Goal: Entertainment & Leisure: Browse casually

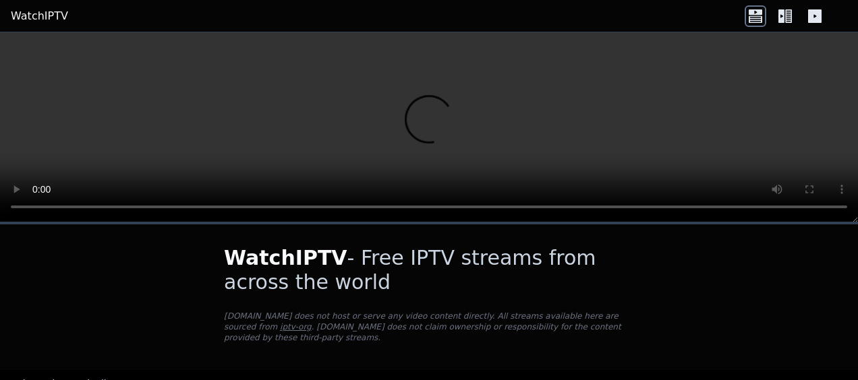
scroll to position [135, 0]
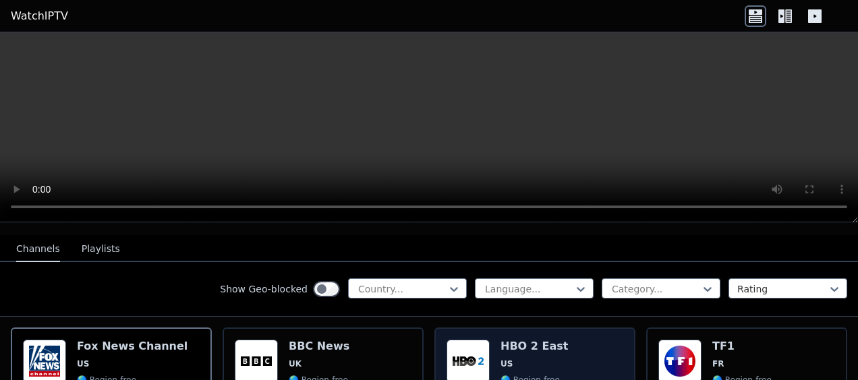
click at [546, 341] on h6 "HBO 2 East" at bounding box center [533, 346] width 67 height 13
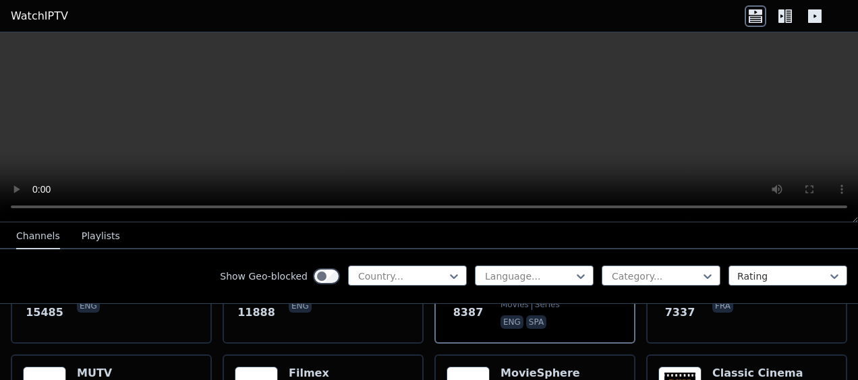
scroll to position [270, 0]
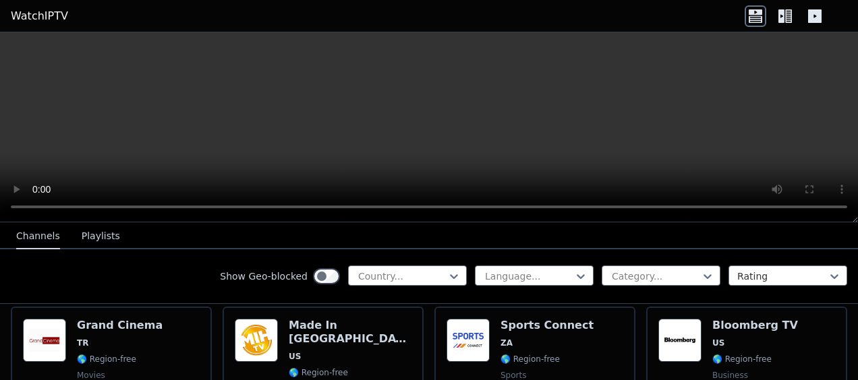
scroll to position [674, 0]
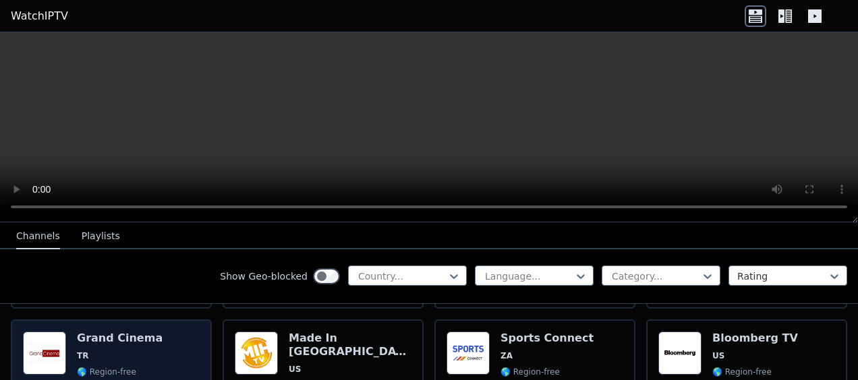
click at [113, 351] on span "TR" at bounding box center [120, 356] width 86 height 11
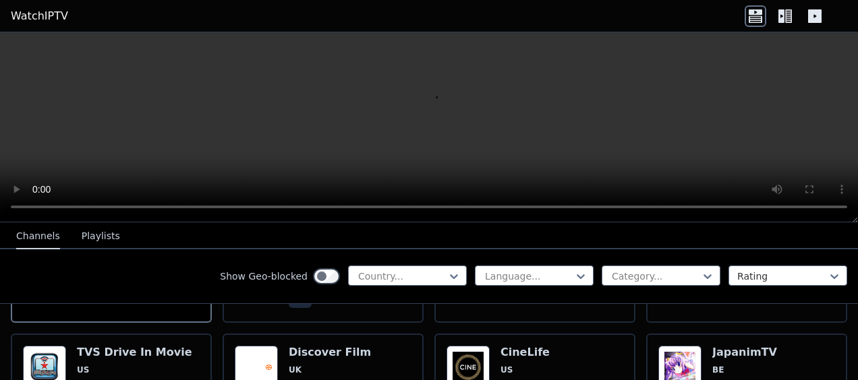
scroll to position [809, 0]
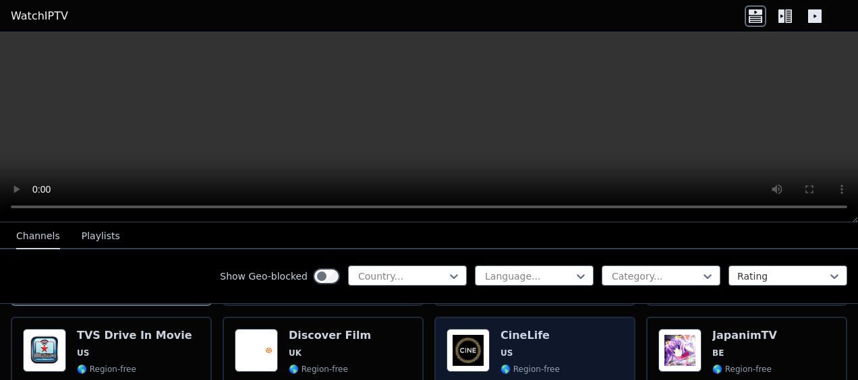
click at [527, 348] on span "US" at bounding box center [529, 353] width 59 height 11
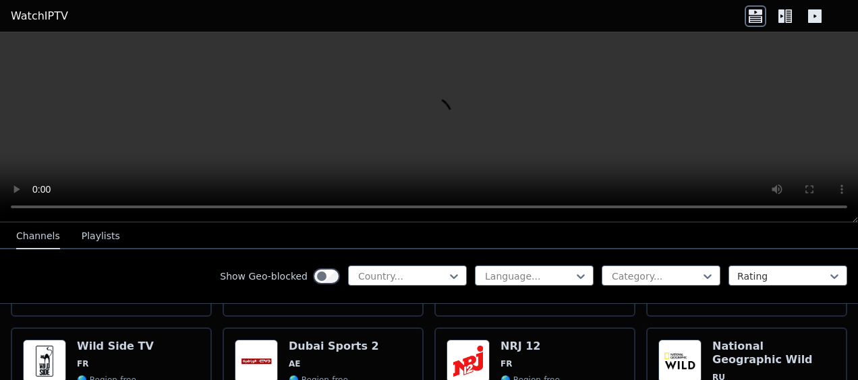
scroll to position [1888, 0]
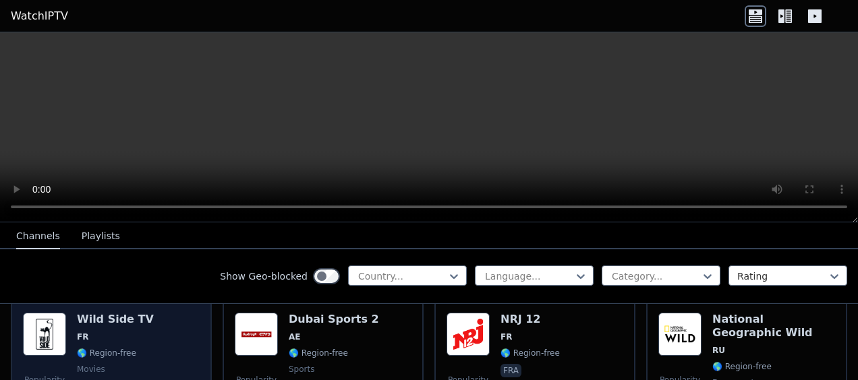
click at [104, 332] on span "FR" at bounding box center [115, 337] width 77 height 11
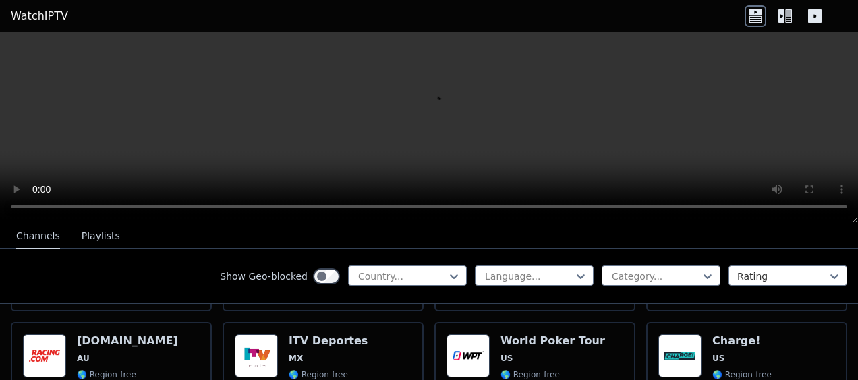
scroll to position [2293, 0]
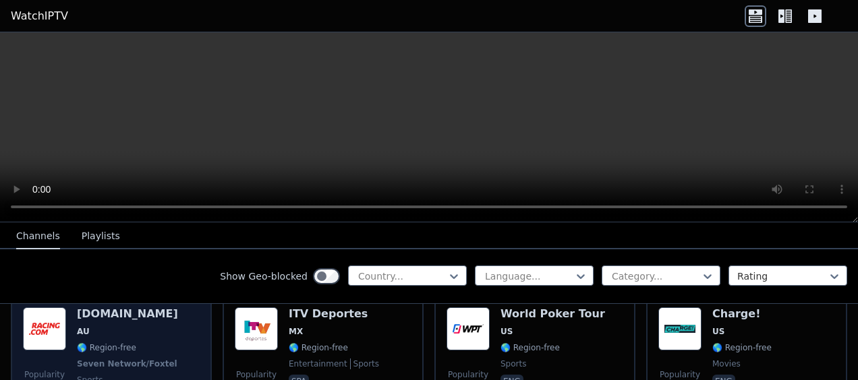
click at [105, 343] on span "🌎 Region-free" at bounding box center [106, 348] width 59 height 11
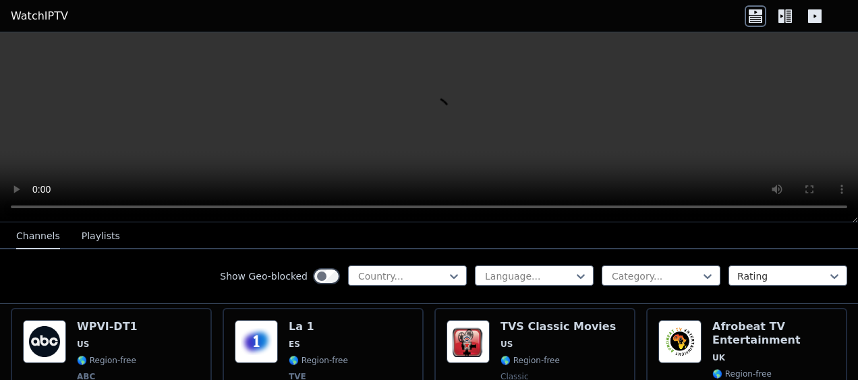
scroll to position [2428, 0]
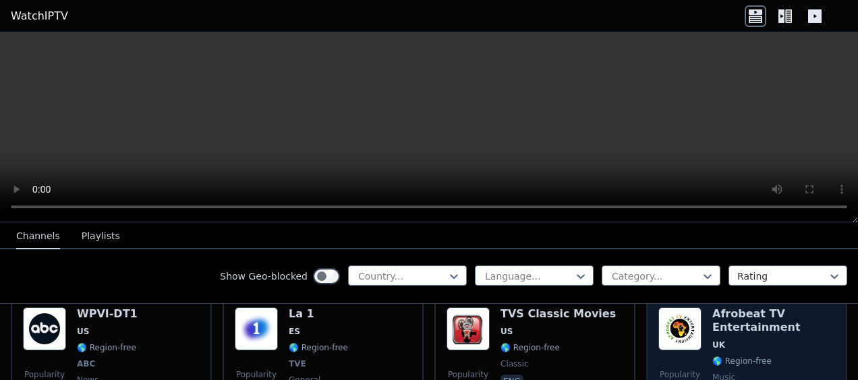
click at [703, 323] on div "Popularity 1000 Afrobeat TV Entertainment UK 🌎 Region-free music eng" at bounding box center [746, 357] width 177 height 100
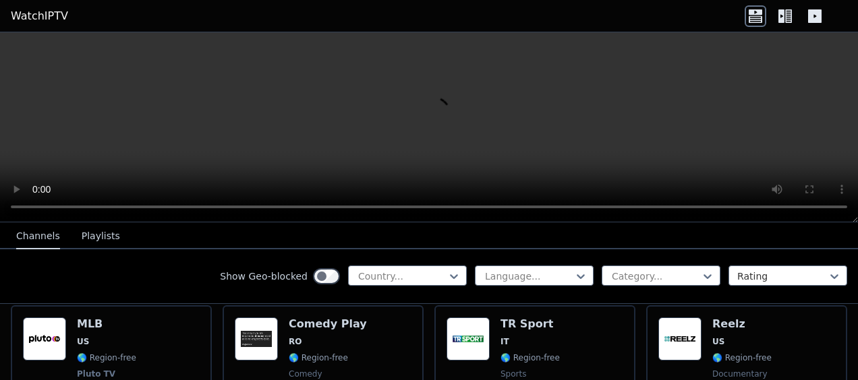
scroll to position [3237, 0]
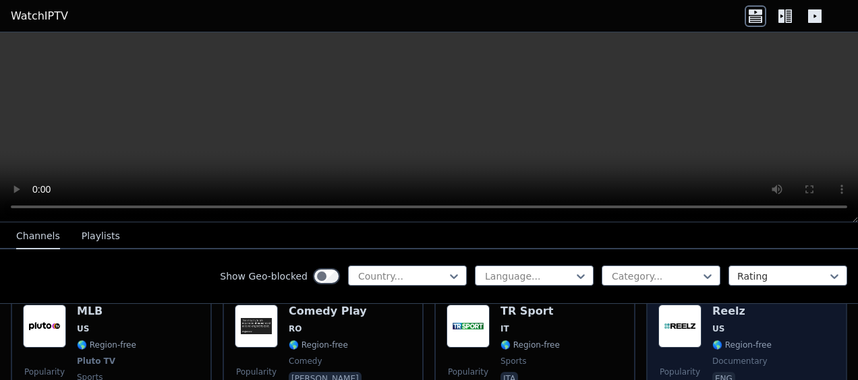
click at [726, 324] on div "Reelz US 🌎 Region-free documentary eng" at bounding box center [741, 355] width 59 height 100
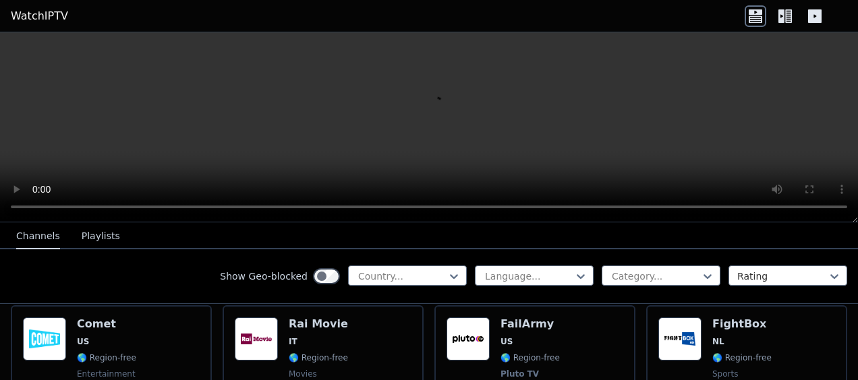
scroll to position [3507, 0]
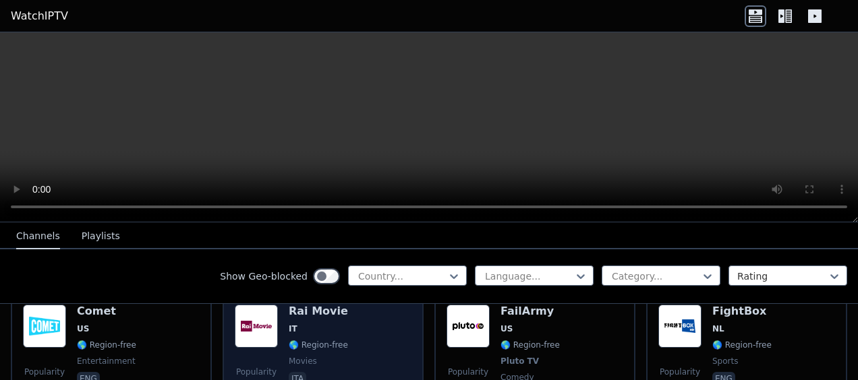
click at [312, 324] on span "IT" at bounding box center [318, 329] width 59 height 11
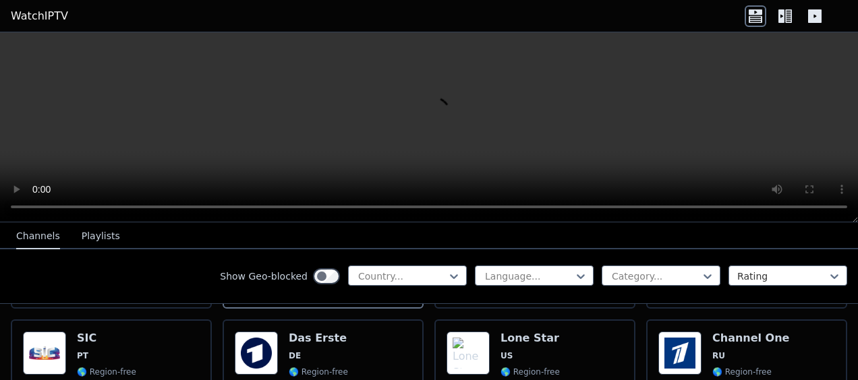
scroll to position [3587, 0]
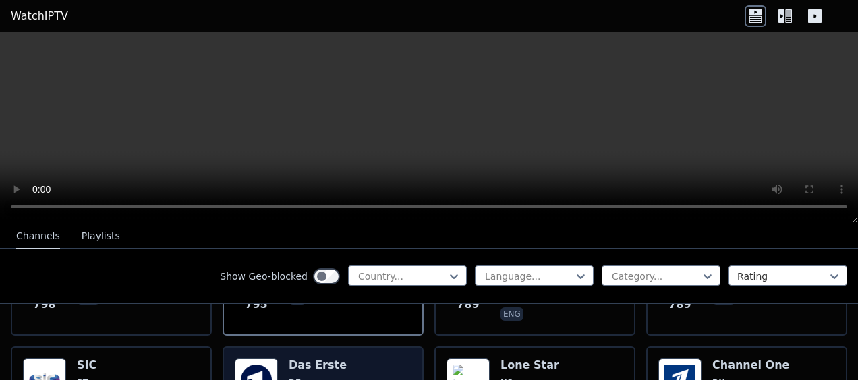
click at [322, 378] on span "DE" at bounding box center [318, 383] width 59 height 11
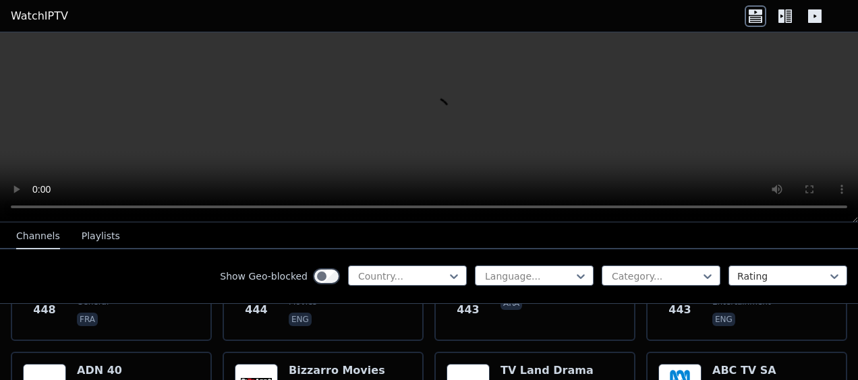
scroll to position [6743, 0]
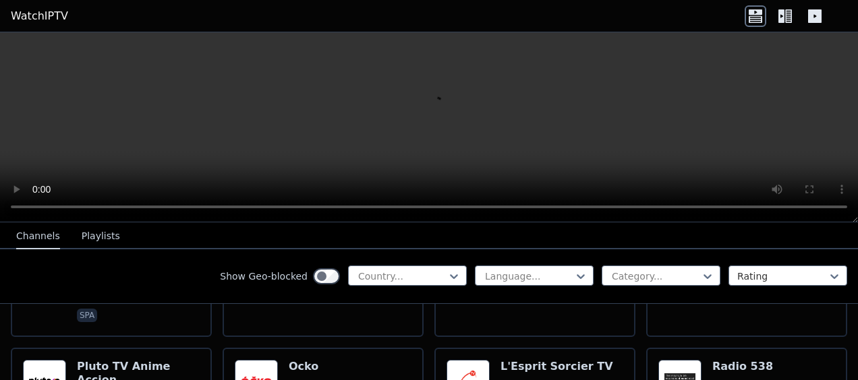
scroll to position [7310, 0]
